Goal: Consume media (video, audio)

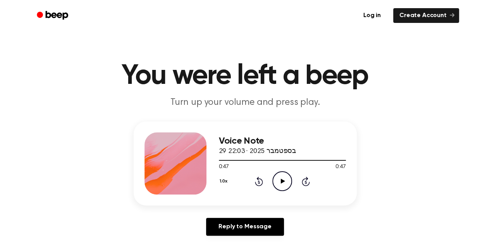
click at [278, 184] on icon "Play Audio" at bounding box center [282, 181] width 20 height 20
click at [307, 180] on icon "Skip 5 seconds" at bounding box center [305, 181] width 9 height 10
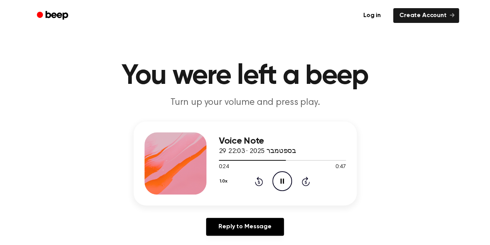
click at [307, 180] on icon "Skip 5 seconds" at bounding box center [305, 181] width 9 height 10
click at [260, 185] on icon at bounding box center [259, 180] width 8 height 9
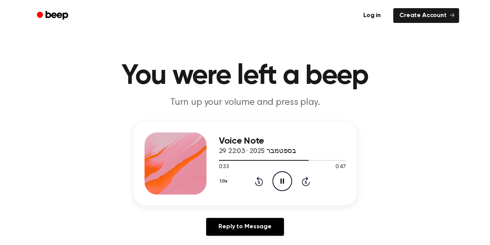
click at [260, 185] on icon at bounding box center [259, 180] width 8 height 9
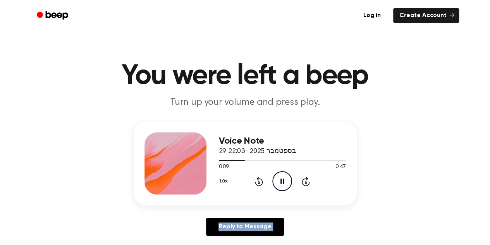
click at [260, 185] on icon at bounding box center [259, 180] width 8 height 9
click at [290, 221] on div "Reply to Message" at bounding box center [245, 229] width 223 height 24
click at [280, 181] on icon "Pause Audio" at bounding box center [282, 181] width 20 height 20
